Goal: Information Seeking & Learning: Find specific fact

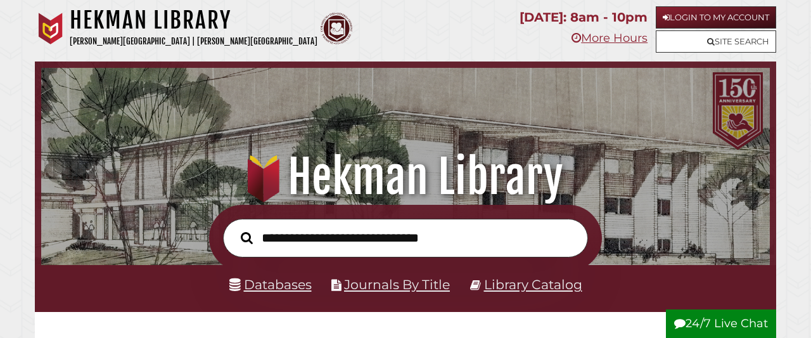
scroll to position [241, 722]
click at [255, 287] on link "Databases" at bounding box center [270, 284] width 82 height 16
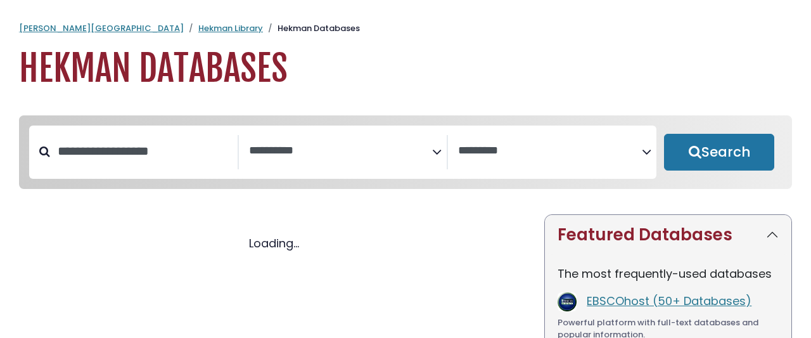
select select "Database Subject Filter"
select select "Database Vendors Filter"
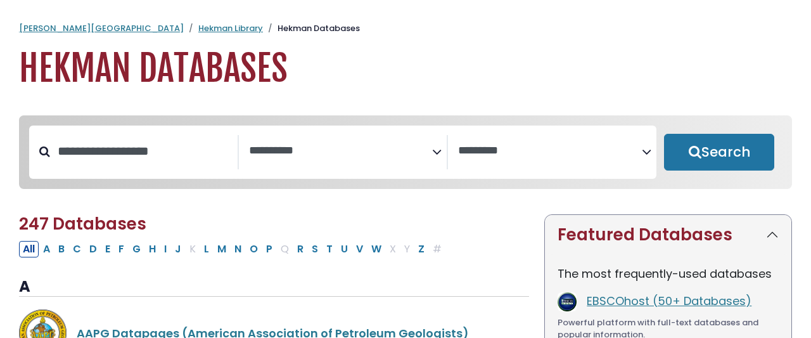
select select "Database Subject Filter"
select select "Database Vendors Filter"
click at [153, 141] on input "Search database by title or keyword" at bounding box center [144, 151] width 188 height 21
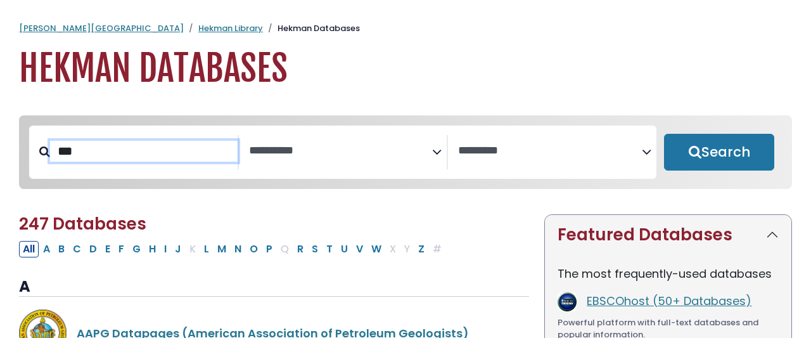
type input "***"
click at [664, 134] on button "Search" at bounding box center [719, 152] width 110 height 37
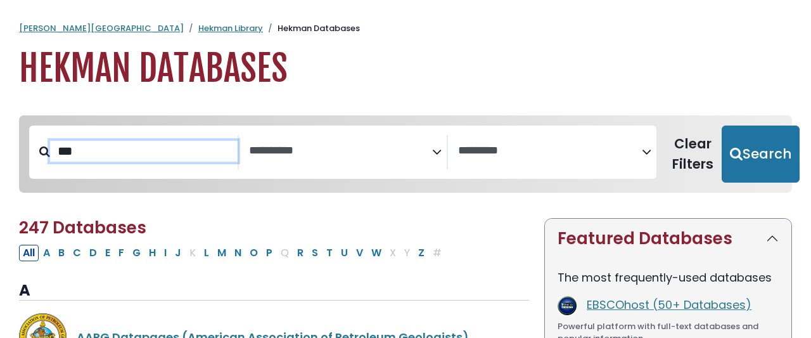
select select "Database Subject Filter"
select select "Database Vendors Filter"
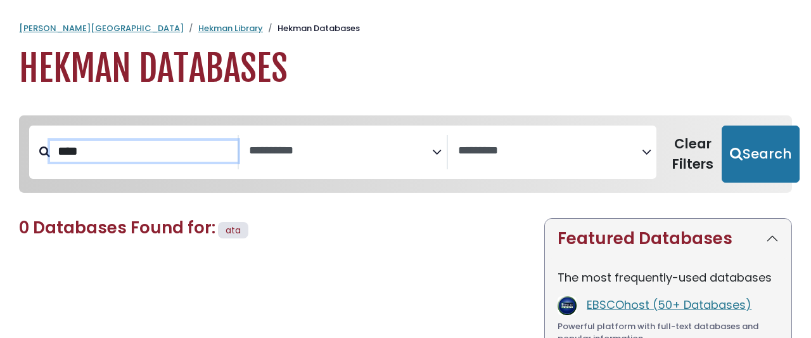
type input "****"
click at [722, 125] on button "Search" at bounding box center [761, 153] width 78 height 57
select select "Database Subject Filter"
select select "Database Vendors Filter"
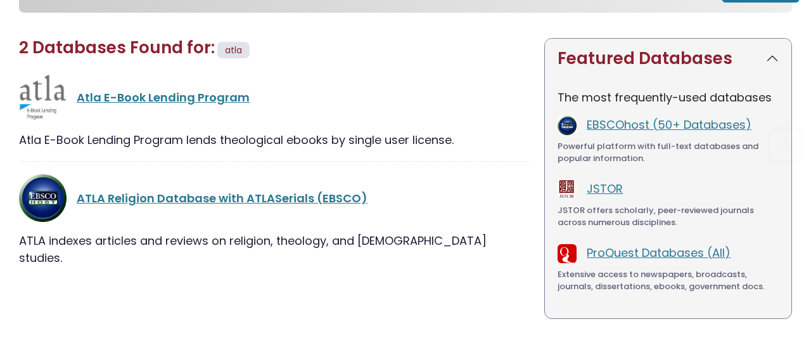
scroll to position [221, 0]
